Goal: Task Accomplishment & Management: Manage account settings

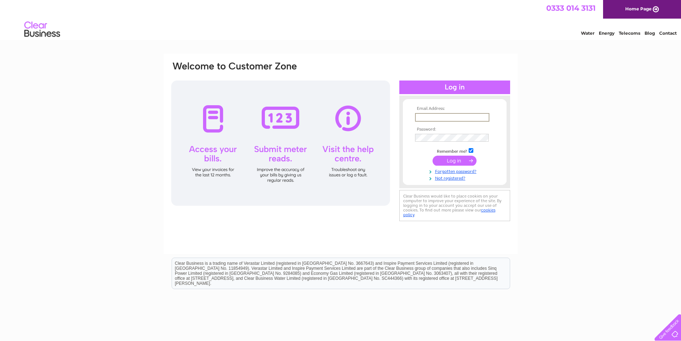
click at [445, 114] on input "text" at bounding box center [452, 117] width 74 height 9
type input "[EMAIL_ADDRESS][DOMAIN_NAME]"
click at [433, 156] on input "submit" at bounding box center [455, 161] width 44 height 10
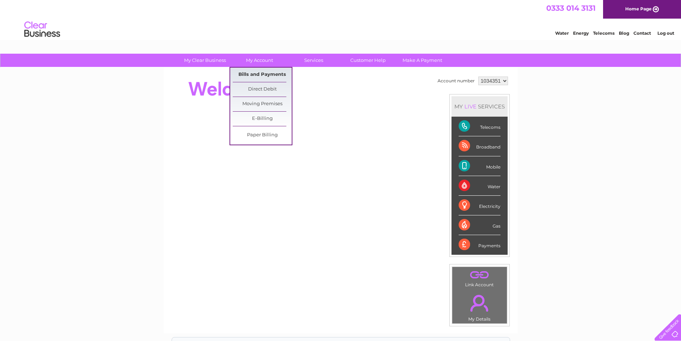
click at [252, 70] on link "Bills and Payments" at bounding box center [262, 75] width 59 height 14
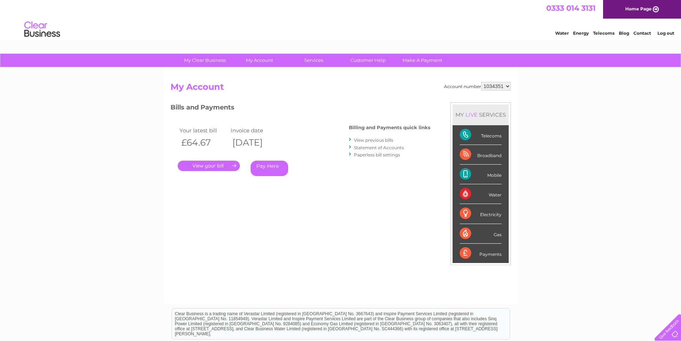
click at [221, 165] on link "." at bounding box center [209, 166] width 62 height 10
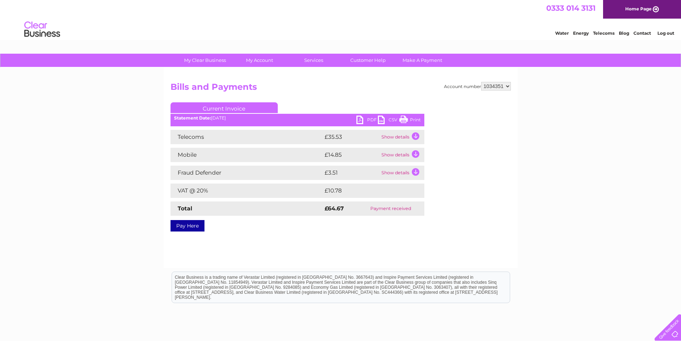
click at [360, 119] on link "PDF" at bounding box center [366, 120] width 21 height 10
click at [668, 35] on link "Log out" at bounding box center [665, 32] width 17 height 5
